Goal: Task Accomplishment & Management: Use online tool/utility

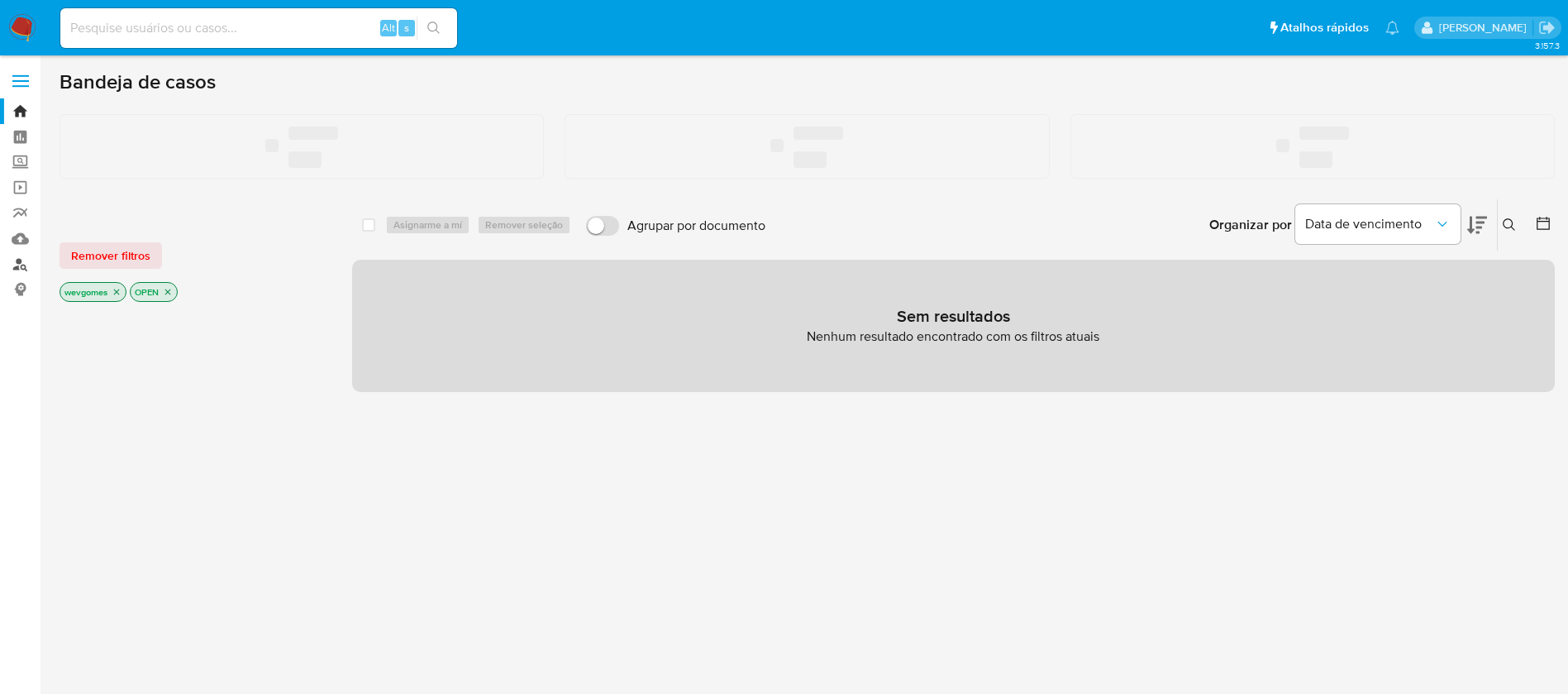
click at [18, 264] on link "Localizador de pessoas" at bounding box center [98, 264] width 197 height 25
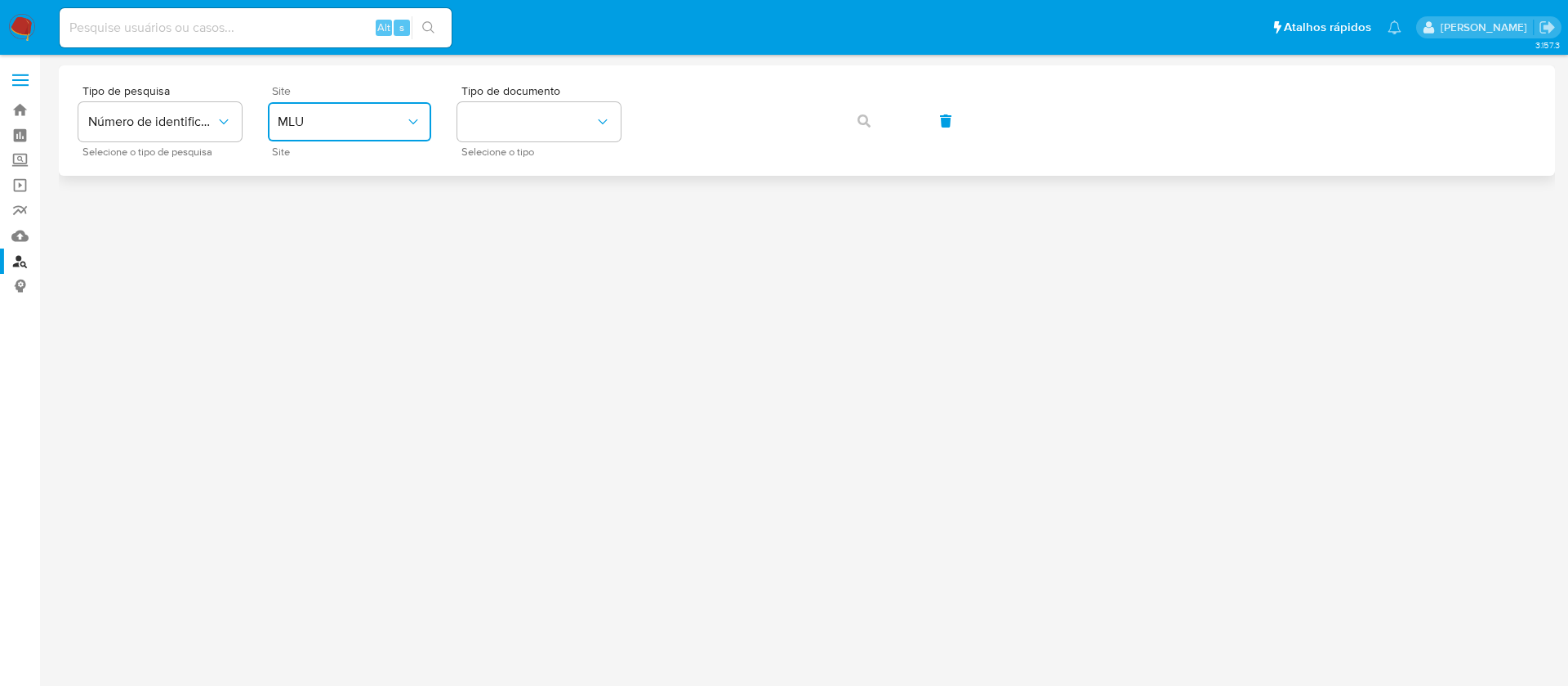
click at [416, 118] on icon "site_id" at bounding box center [413, 122] width 16 height 16
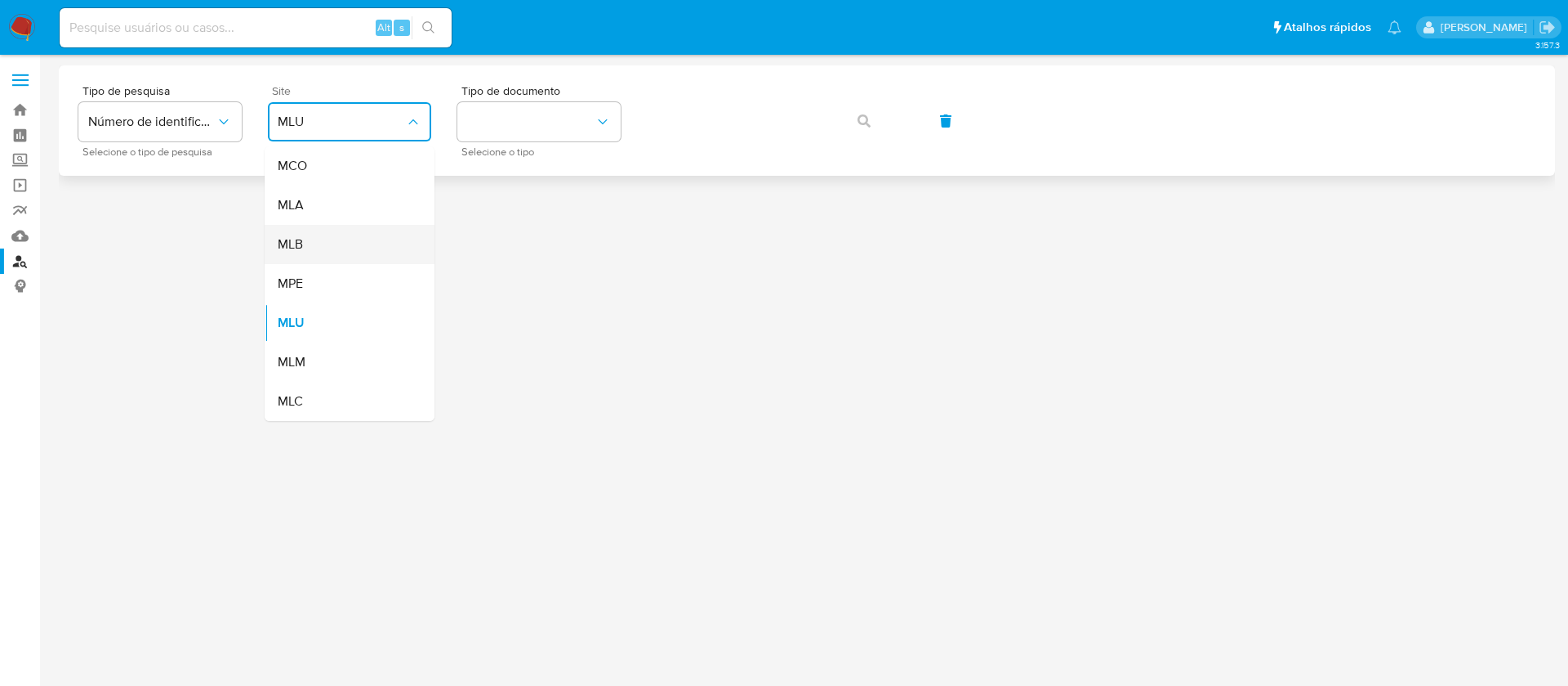
click at [306, 242] on div "MLB" at bounding box center [345, 244] width 134 height 39
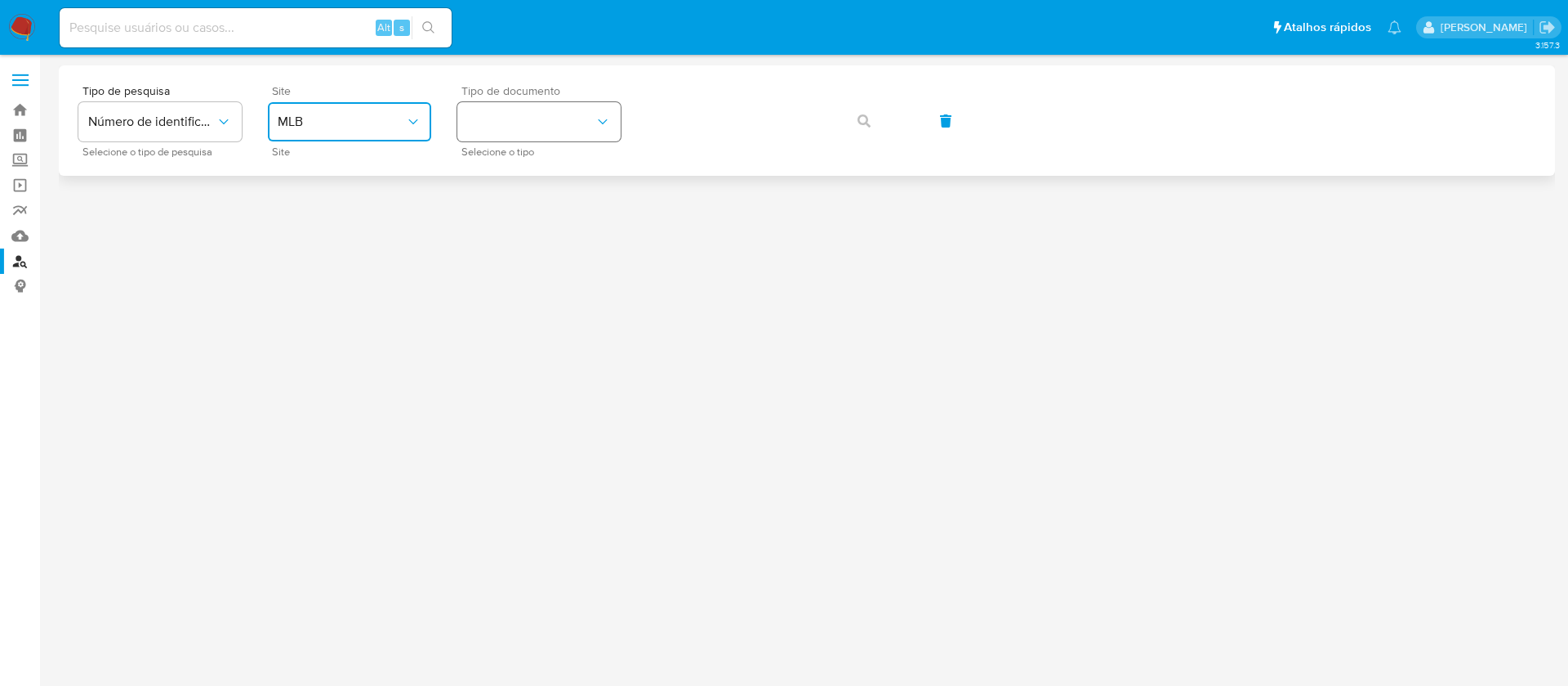
click at [534, 136] on button "identificationType" at bounding box center [539, 122] width 164 height 39
click at [505, 219] on div "CPF CPF" at bounding box center [534, 229] width 134 height 56
click at [871, 124] on button "button" at bounding box center [865, 121] width 55 height 39
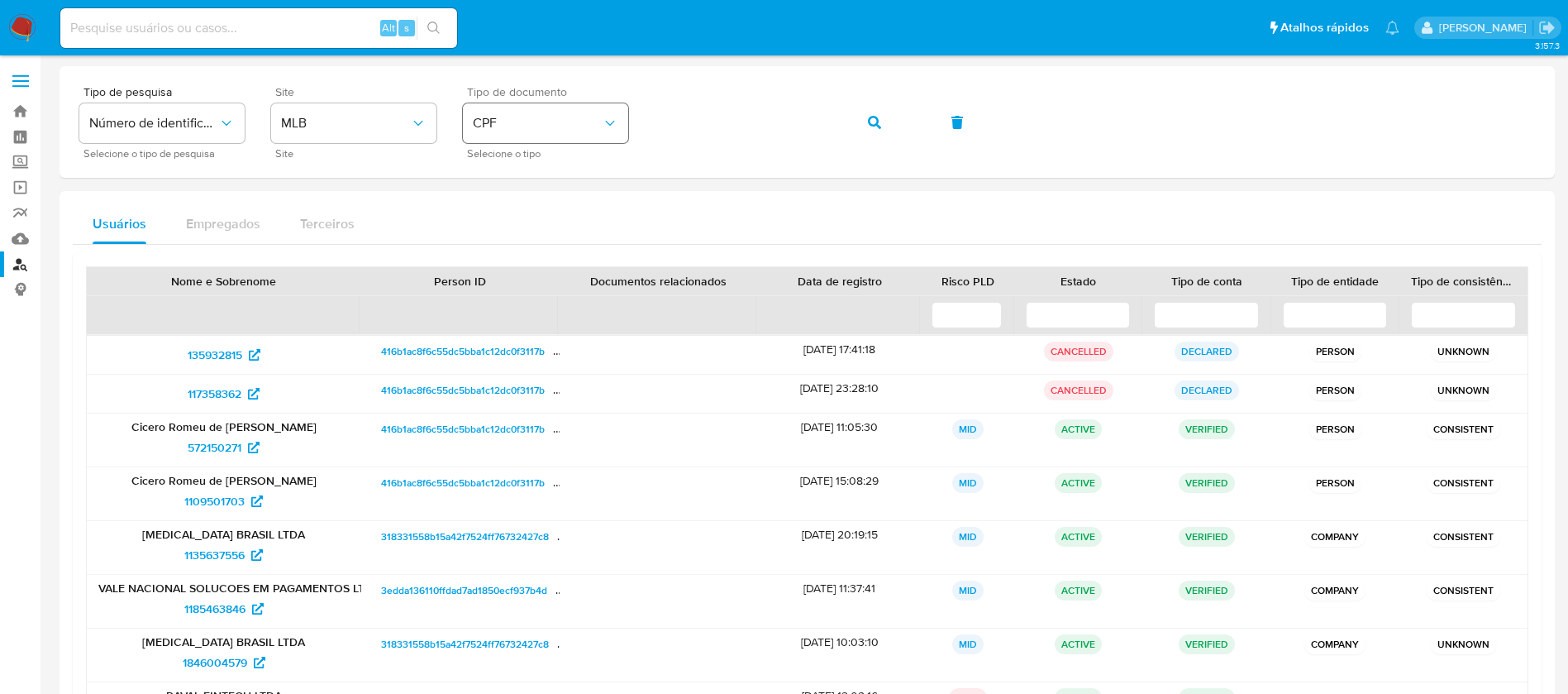
click at [582, 130] on span "CPF" at bounding box center [537, 123] width 129 height 16
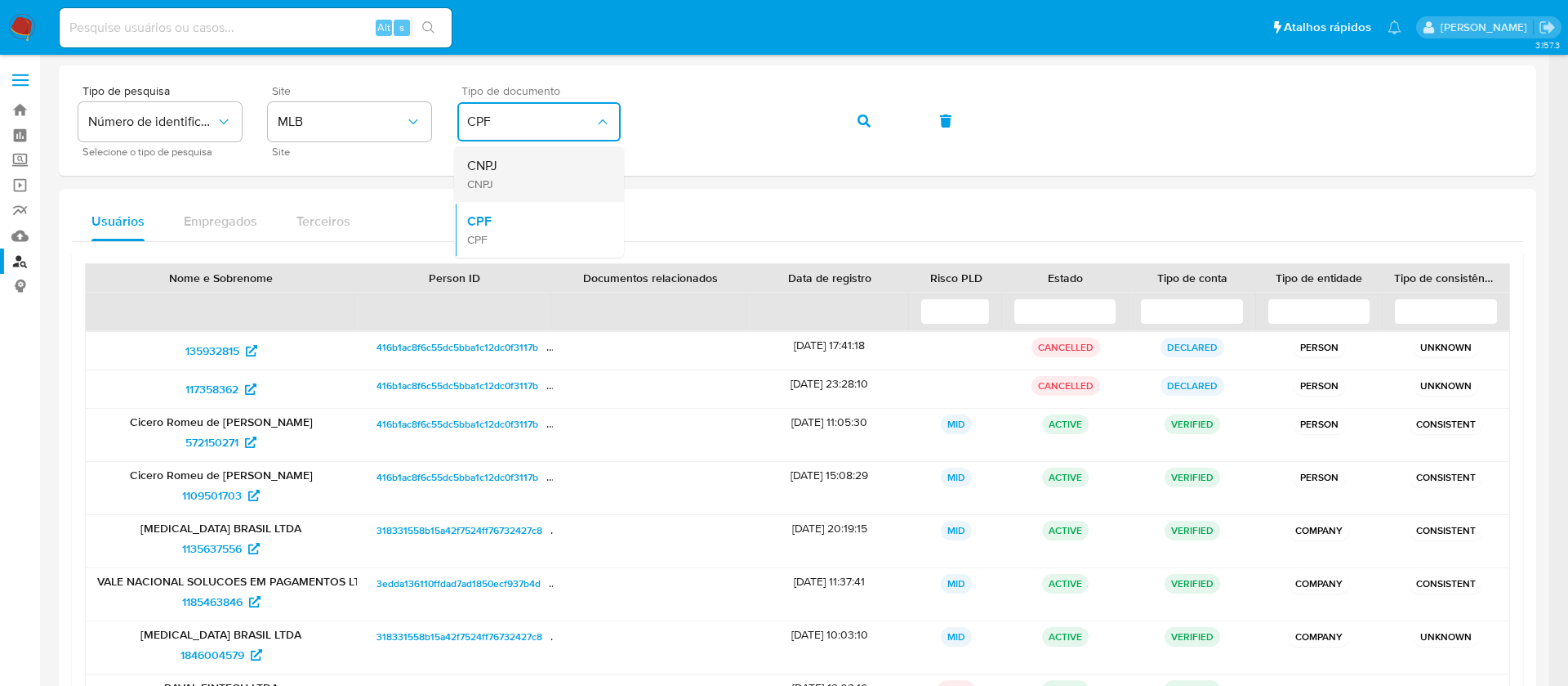
click at [494, 183] on span "CNPJ" at bounding box center [482, 184] width 30 height 14
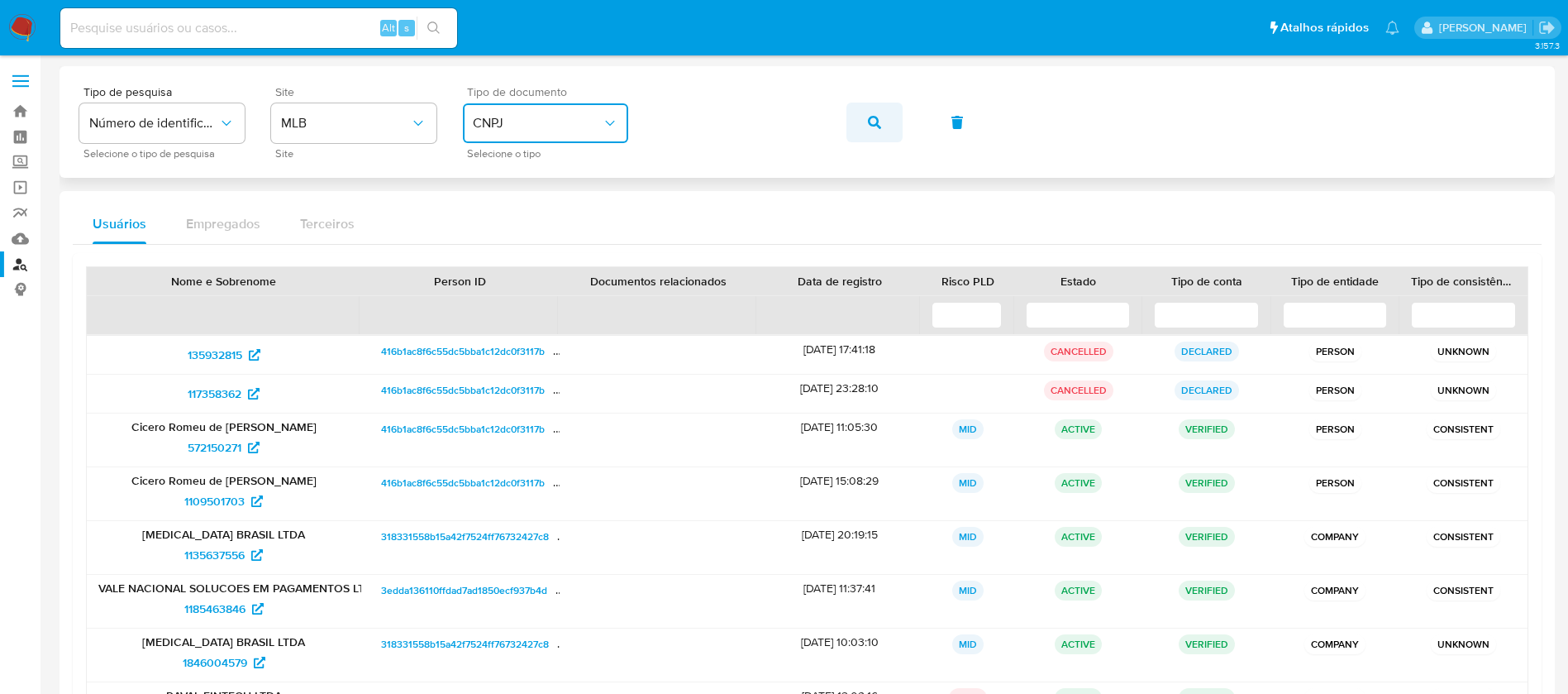
click at [858, 122] on button "button" at bounding box center [875, 122] width 56 height 40
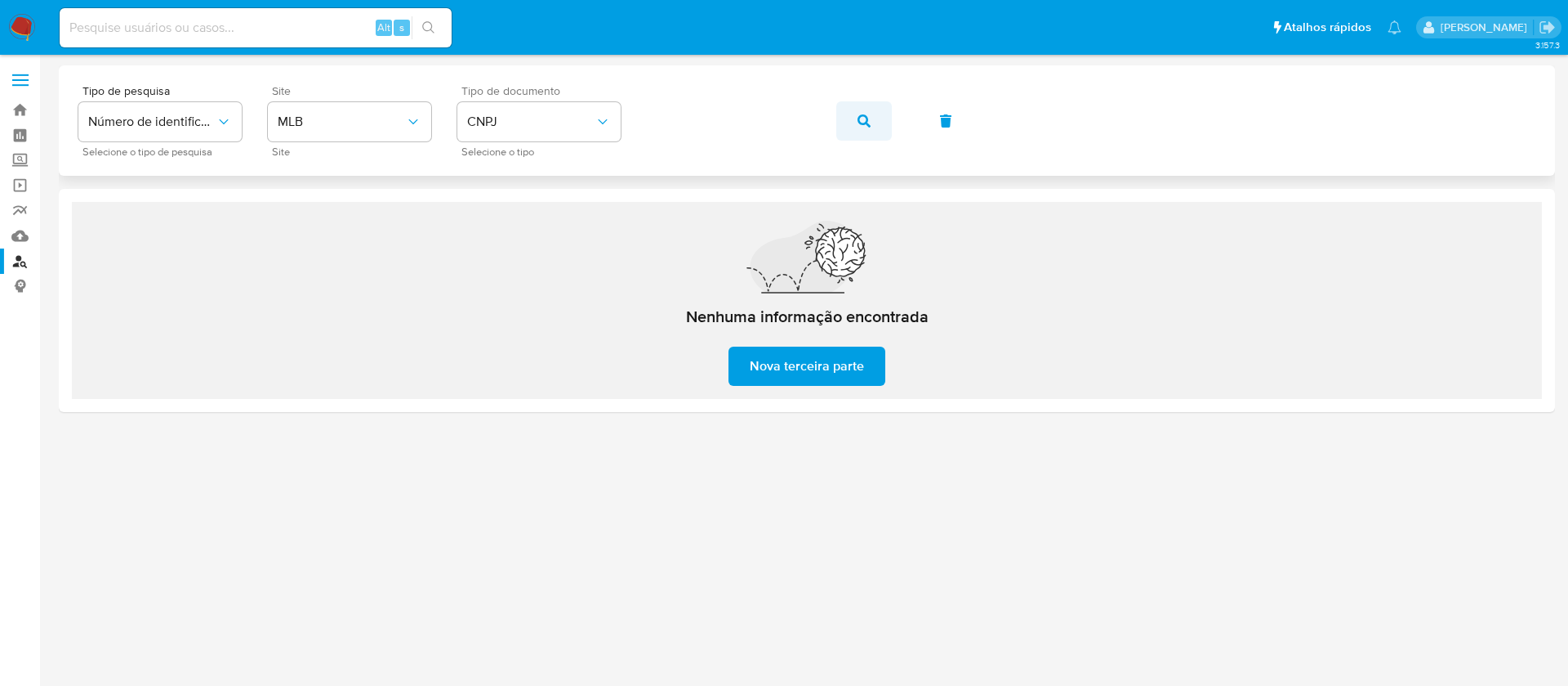
click at [883, 119] on button "button" at bounding box center [865, 121] width 55 height 39
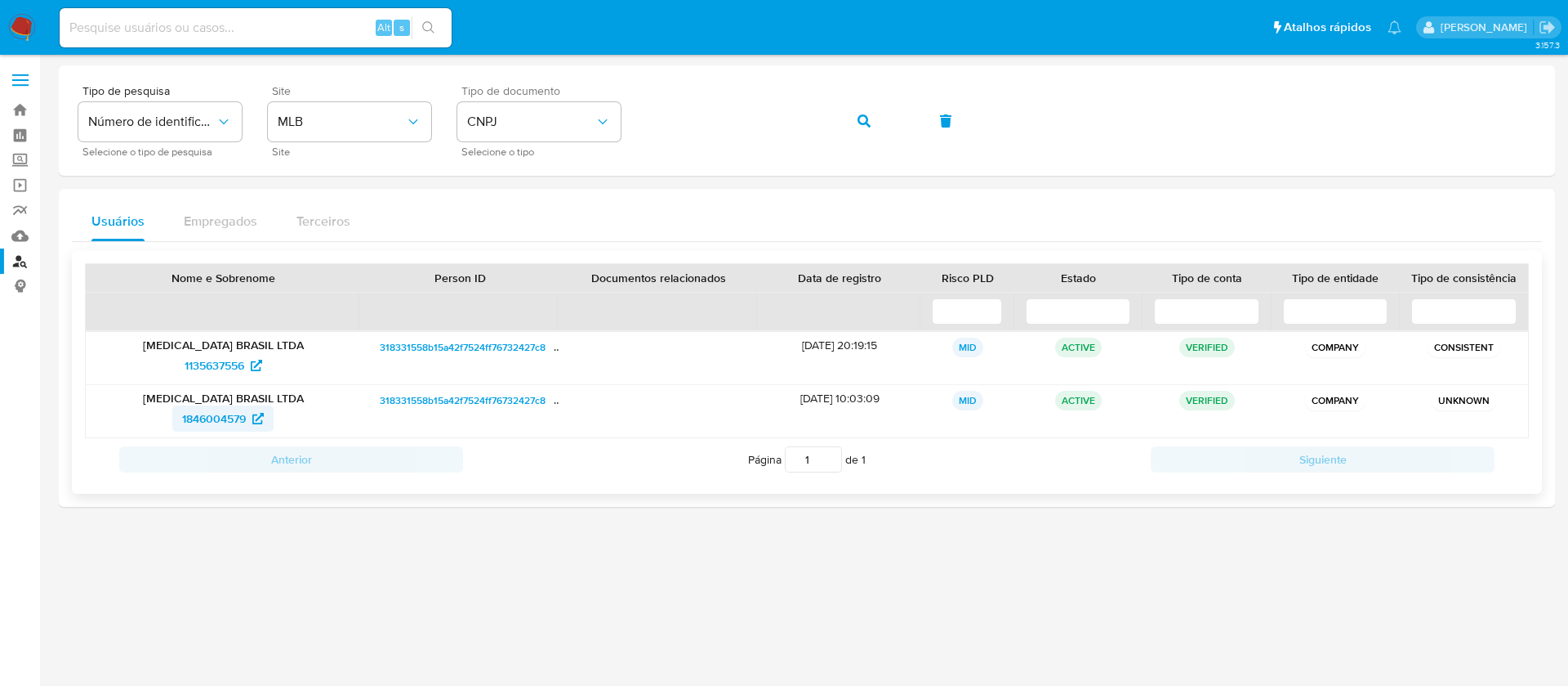
drag, startPoint x: 147, startPoint y: 422, endPoint x: 245, endPoint y: 422, distance: 98.0
click at [245, 422] on div "1846004579" at bounding box center [223, 418] width 251 height 26
click at [859, 122] on icon "button" at bounding box center [864, 121] width 13 height 13
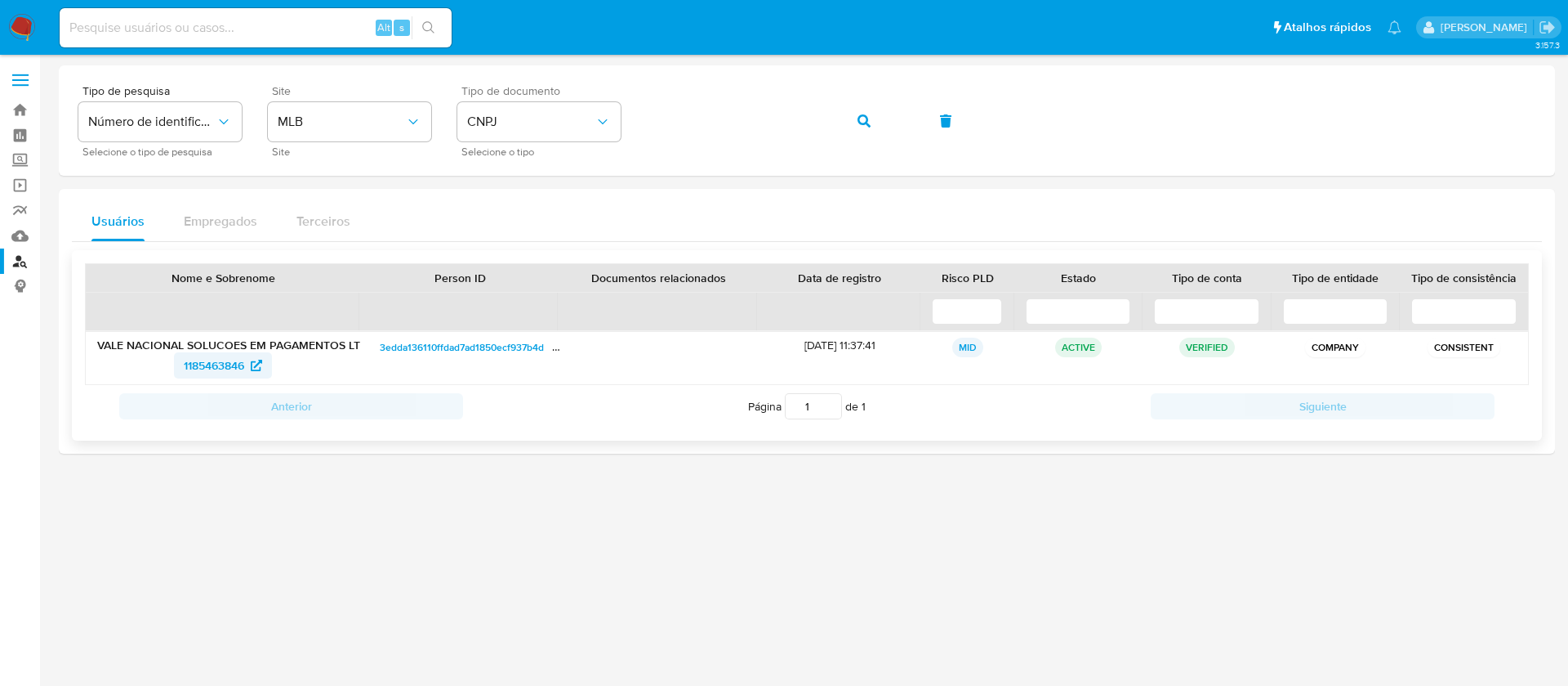
drag, startPoint x: 152, startPoint y: 370, endPoint x: 243, endPoint y: 370, distance: 91.0
click at [243, 370] on div "1185463846" at bounding box center [223, 364] width 251 height 26
click at [849, 120] on button "button" at bounding box center [865, 121] width 55 height 39
drag, startPoint x: 157, startPoint y: 362, endPoint x: 248, endPoint y: 365, distance: 91.0
click at [248, 365] on div "2360395301" at bounding box center [223, 364] width 251 height 26
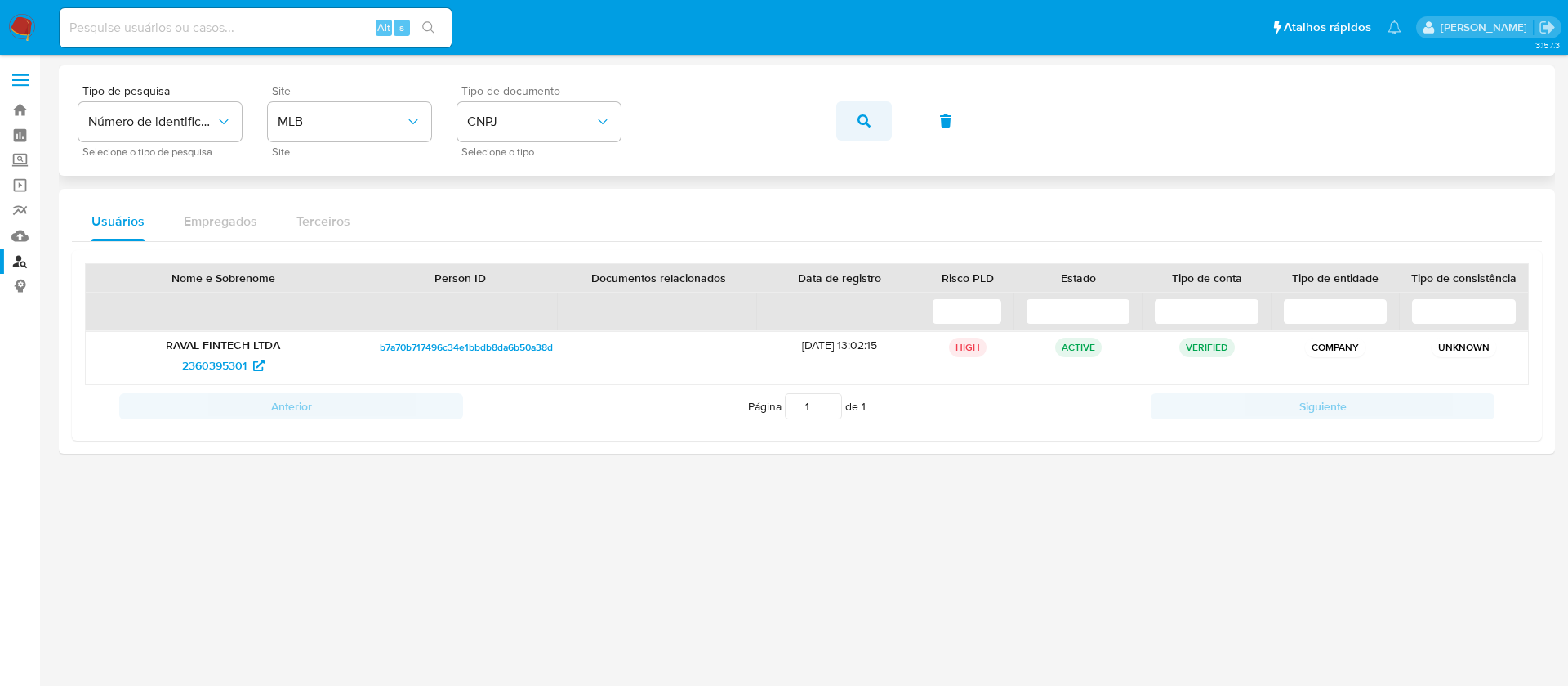
click at [847, 125] on button "button" at bounding box center [865, 121] width 55 height 39
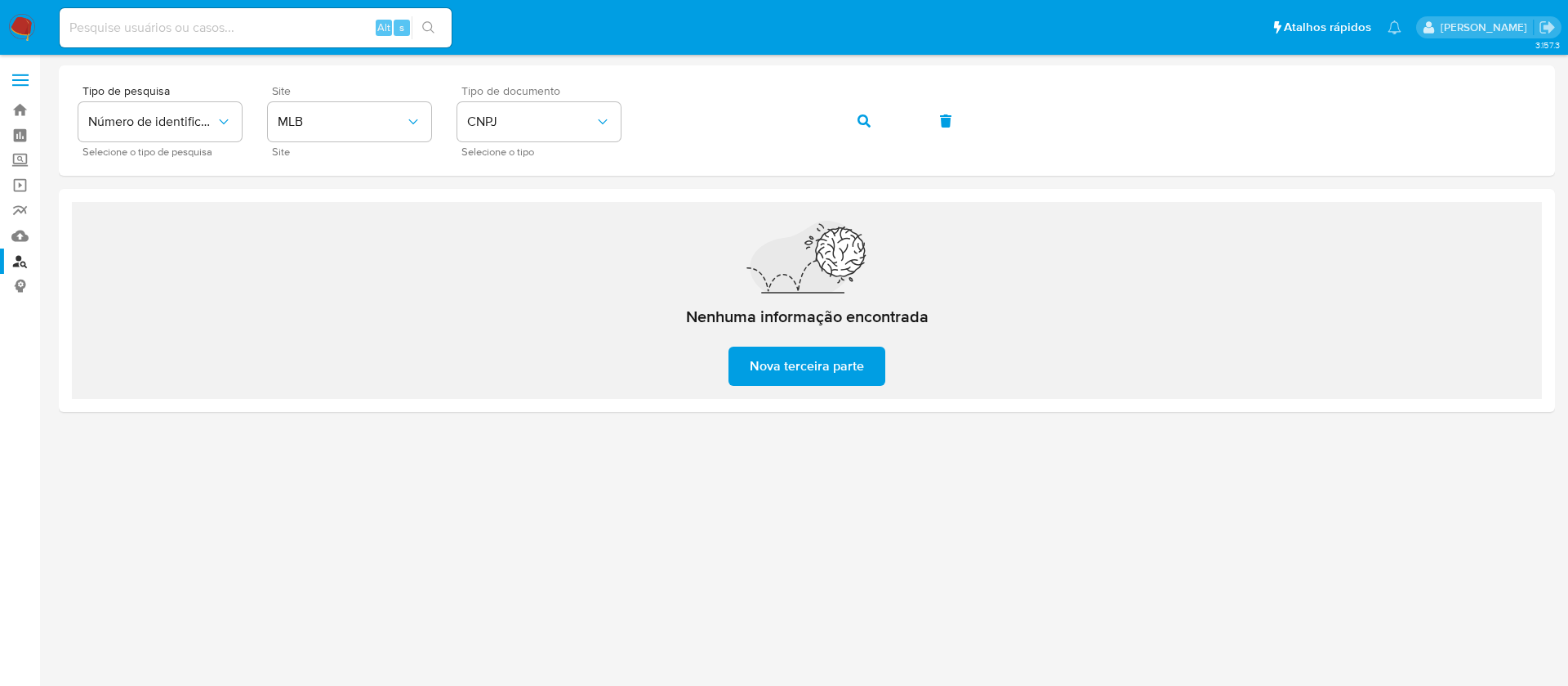
click at [838, 475] on div at bounding box center [807, 370] width 1496 height 610
